Goal: Find specific page/section: Find specific page/section

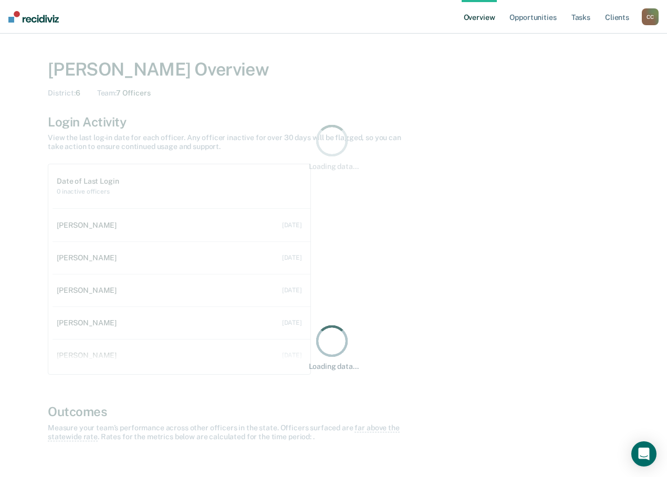
click at [660, 19] on nav "Overview Opportunities Tasks Client s [PERSON_NAME] Profile How it works Go to …" at bounding box center [333, 17] width 667 height 34
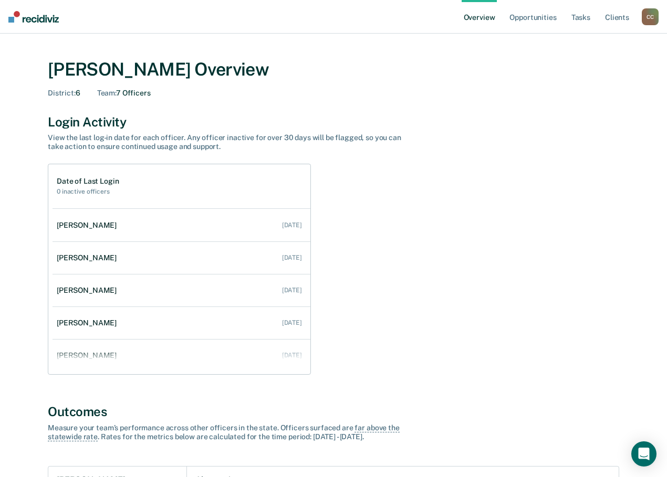
drag, startPoint x: 645, startPoint y: 13, endPoint x: 605, endPoint y: 38, distance: 47.6
click at [640, 18] on div "Overview Opportunities Tasks Client s [PERSON_NAME] Profile How it works Go to …" at bounding box center [559, 17] width 197 height 34
click at [651, 16] on div "C C" at bounding box center [649, 16] width 17 height 17
click at [590, 67] on link "Go to Operations" at bounding box center [607, 68] width 84 height 9
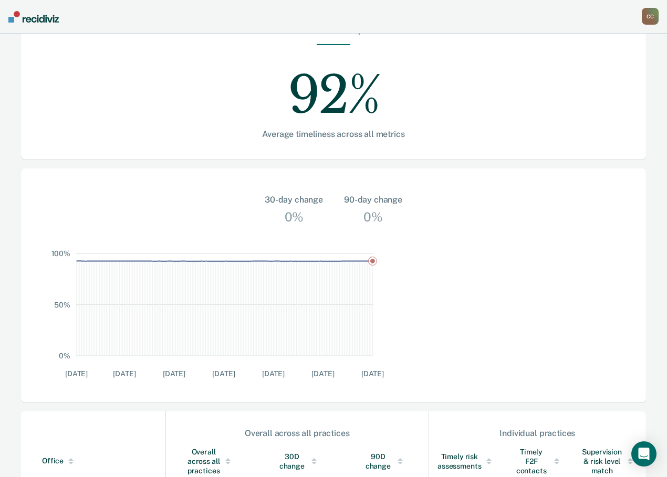
scroll to position [262, 0]
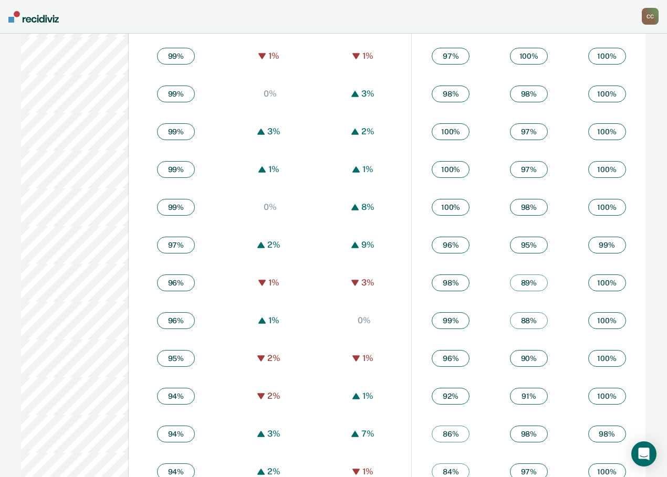
scroll to position [685, 0]
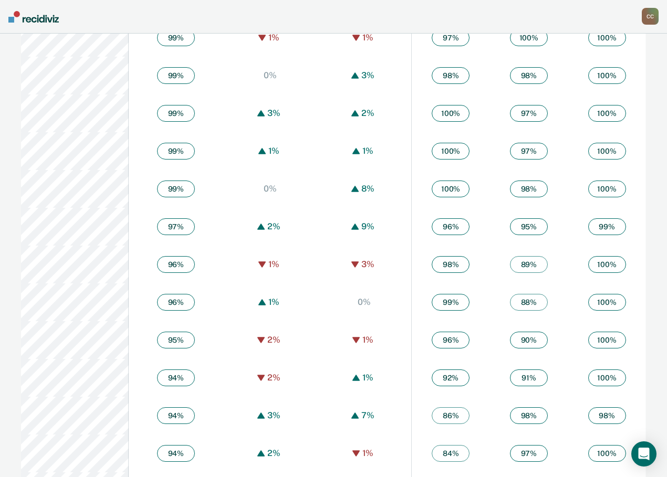
click at [649, 20] on div "C C" at bounding box center [649, 16] width 17 height 17
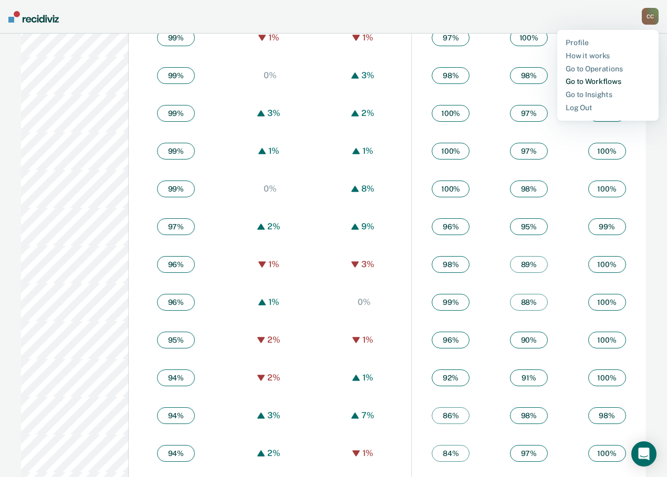
click at [586, 82] on link "Go to Workflows" at bounding box center [607, 81] width 84 height 9
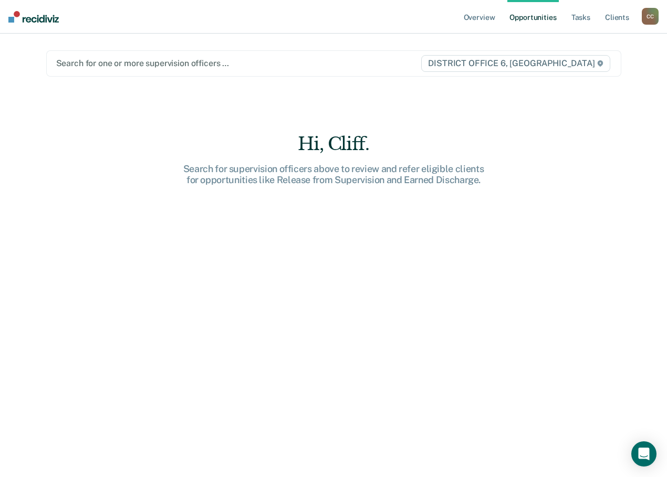
drag, startPoint x: 251, startPoint y: 61, endPoint x: 257, endPoint y: 60, distance: 5.8
click at [252, 60] on div at bounding box center [238, 63] width 364 height 12
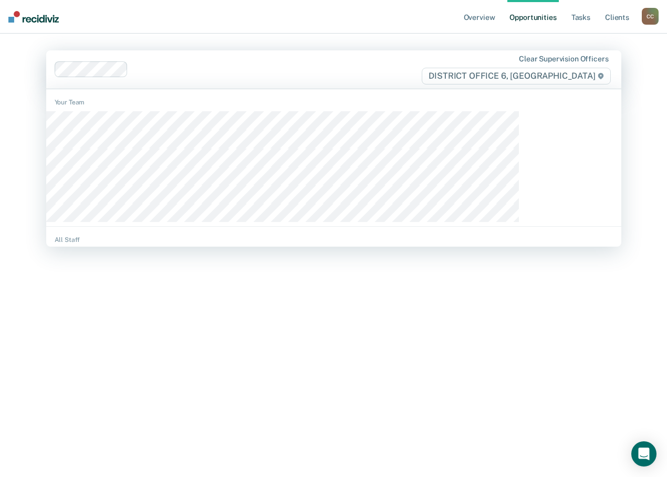
click at [248, 67] on div at bounding box center [276, 70] width 288 height 12
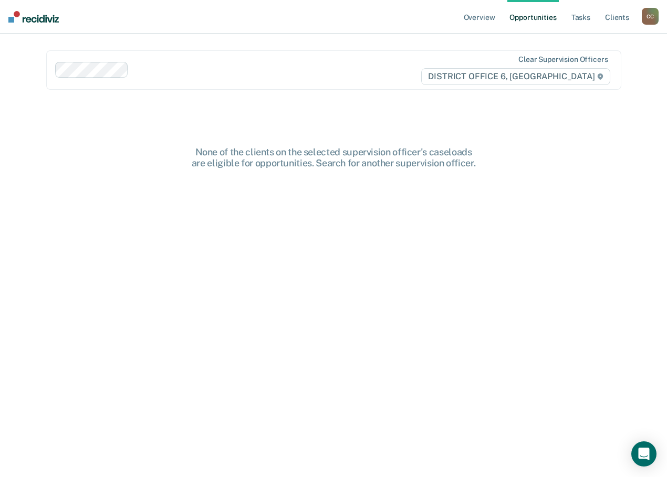
click at [315, 60] on div "Clear supervision officers DISTRICT OFFICE 6, [GEOGRAPHIC_DATA]" at bounding box center [333, 69] width 575 height 39
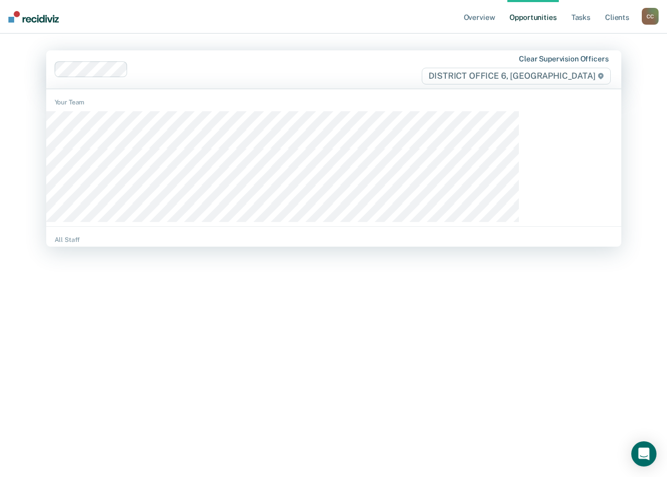
drag, startPoint x: 528, startPoint y: 53, endPoint x: 534, endPoint y: 59, distance: 8.5
click at [534, 59] on div "Clear supervision officers DISTRICT OFFICE 6, [GEOGRAPHIC_DATA]" at bounding box center [333, 69] width 575 height 38
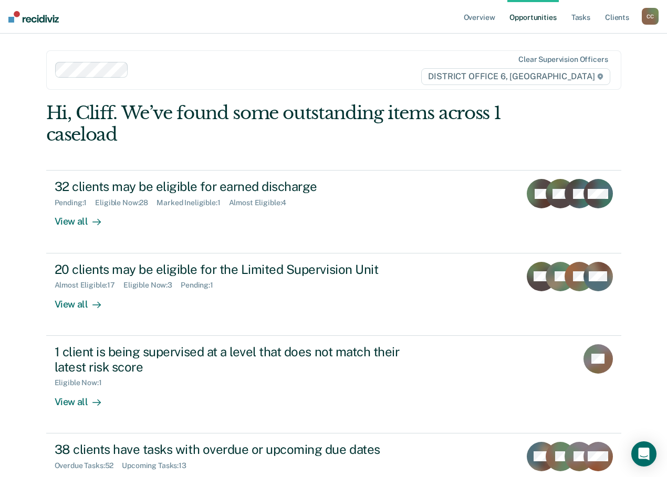
click at [602, 166] on div "Overview Opportunities Tasks Client s [PERSON_NAME] Profile How it works Go to …" at bounding box center [333, 238] width 667 height 477
click at [576, 14] on link "Tasks" at bounding box center [580, 17] width 23 height 34
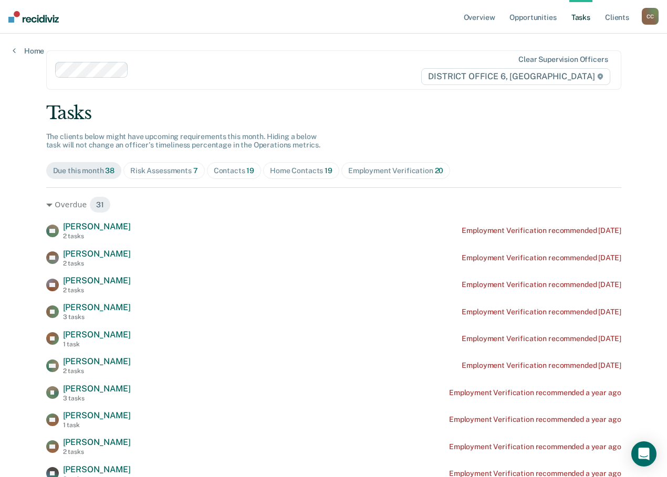
click at [321, 169] on div "Home Contacts 19" at bounding box center [301, 170] width 62 height 9
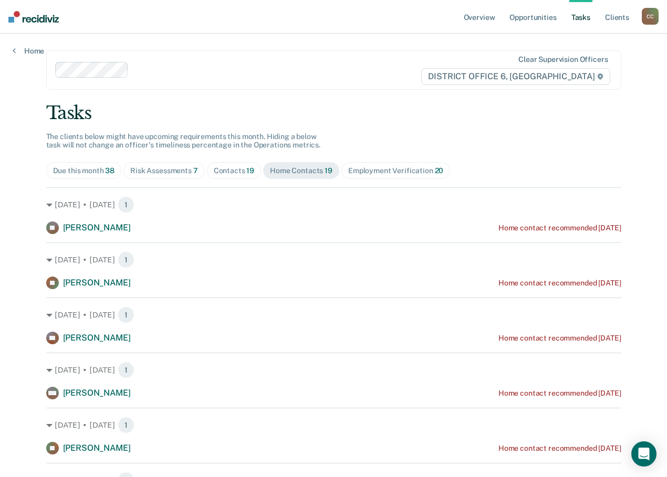
click at [255, 170] on div "Contacts 19" at bounding box center [234, 170] width 41 height 9
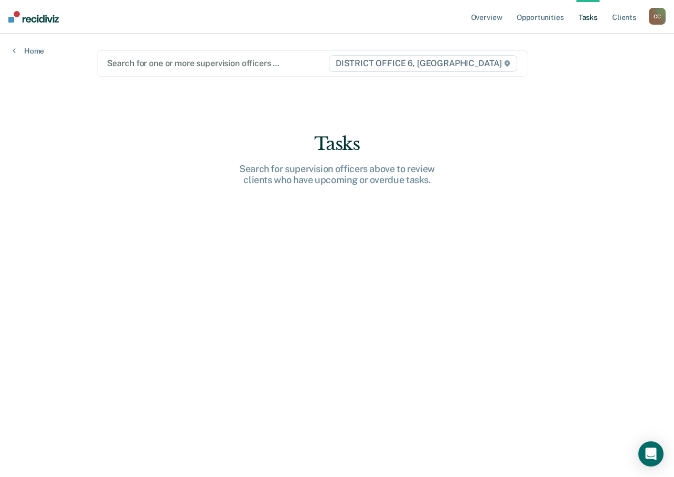
click at [379, 62] on span "DISTRICT OFFICE 6, [GEOGRAPHIC_DATA]" at bounding box center [423, 63] width 188 height 17
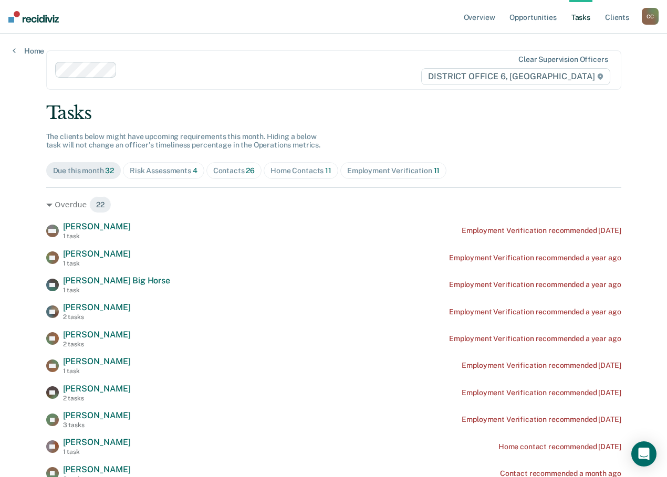
click at [331, 172] on div "Home Contacts 11" at bounding box center [300, 170] width 61 height 9
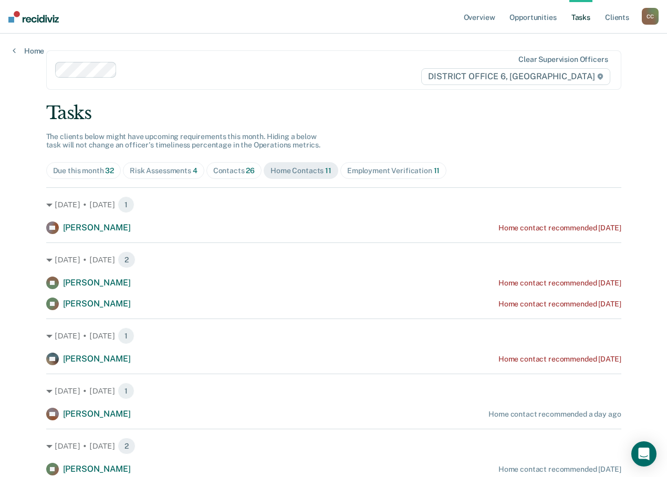
click at [262, 165] on span "Contacts 26" at bounding box center [234, 170] width 56 height 17
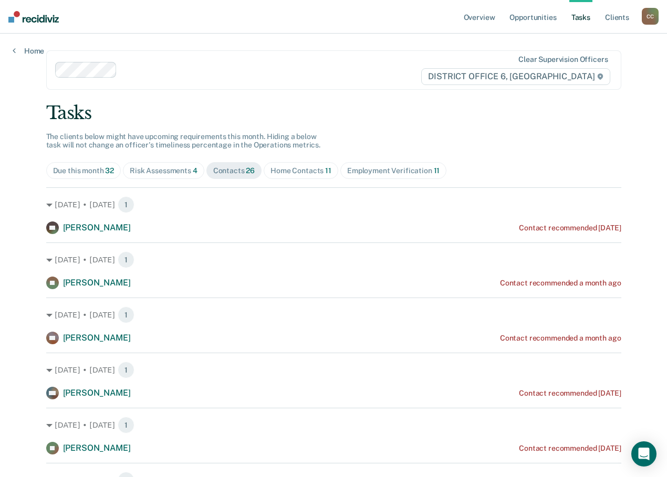
click at [653, 20] on div "C C" at bounding box center [649, 16] width 17 height 17
click at [594, 70] on link "Go to Operations" at bounding box center [607, 69] width 84 height 9
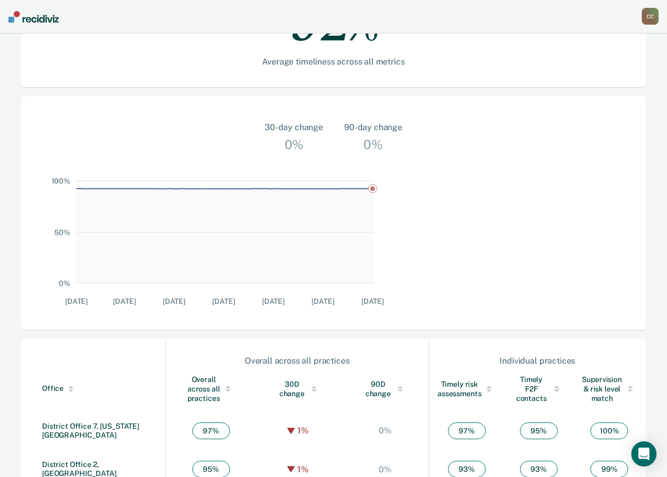
scroll to position [267, 0]
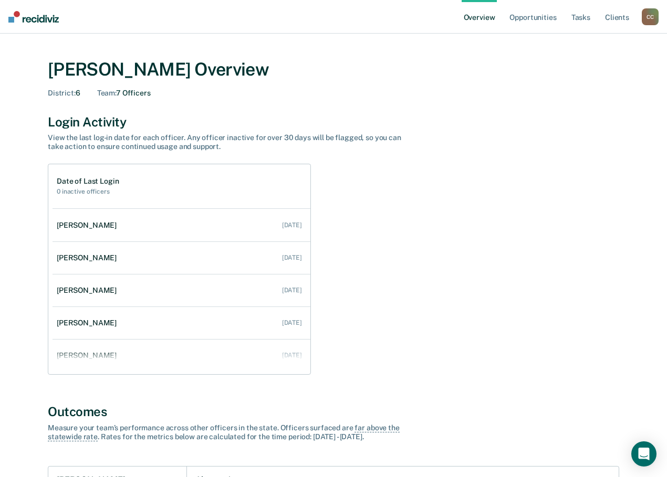
click at [650, 17] on div "C C" at bounding box center [649, 16] width 17 height 17
click at [585, 70] on link "Go to Operations" at bounding box center [607, 68] width 84 height 9
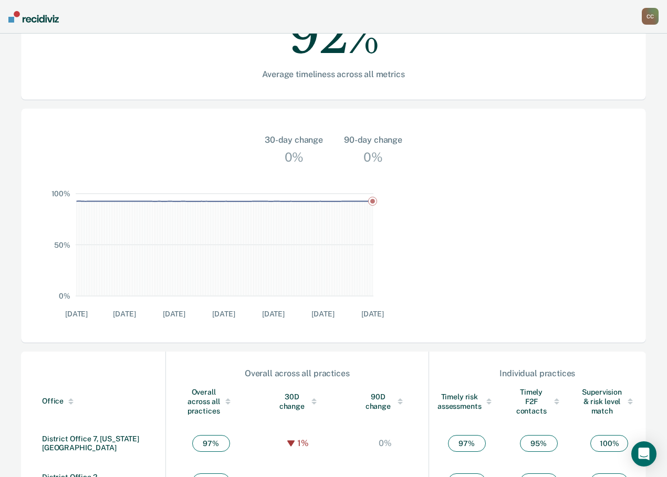
scroll to position [262, 0]
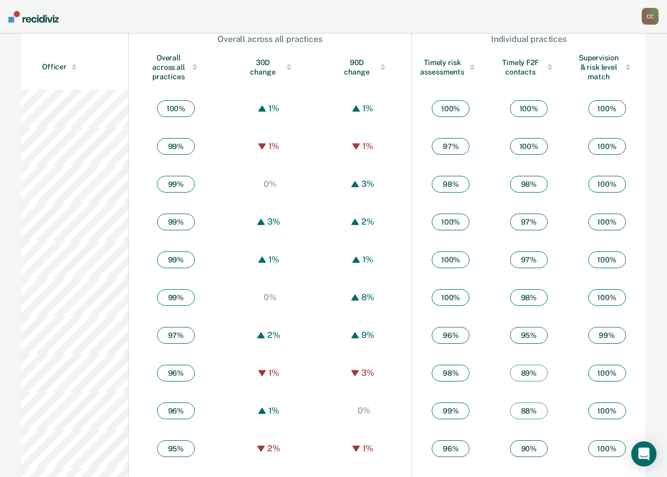
scroll to position [685, 0]
